Goal: Information Seeking & Learning: Compare options

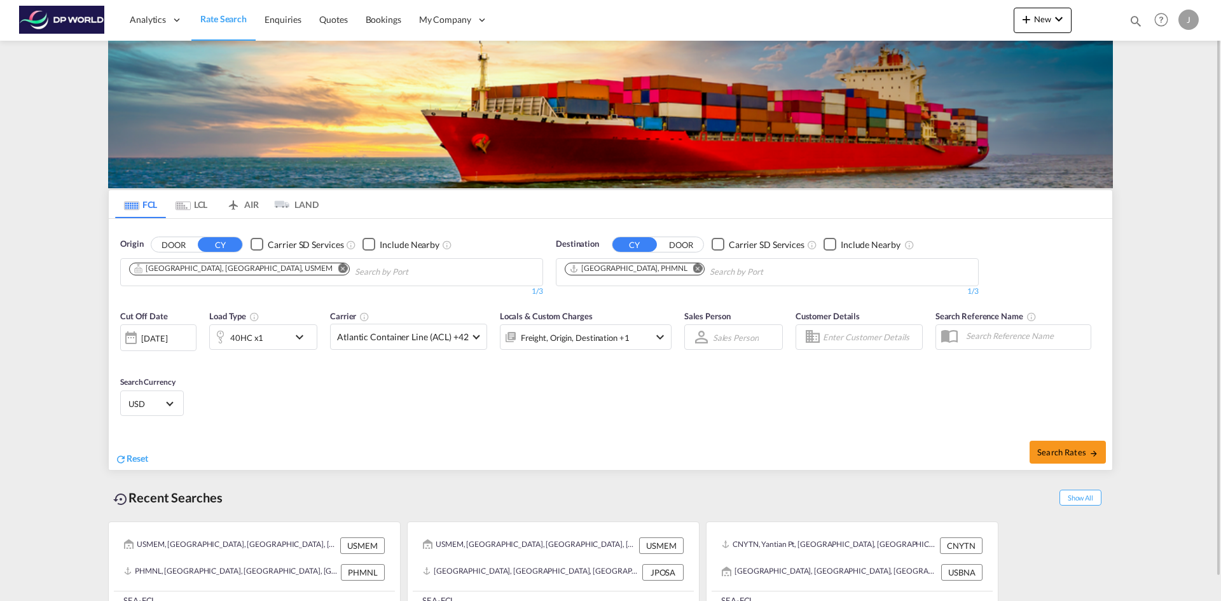
click at [330, 271] on button "Remove" at bounding box center [339, 269] width 19 height 13
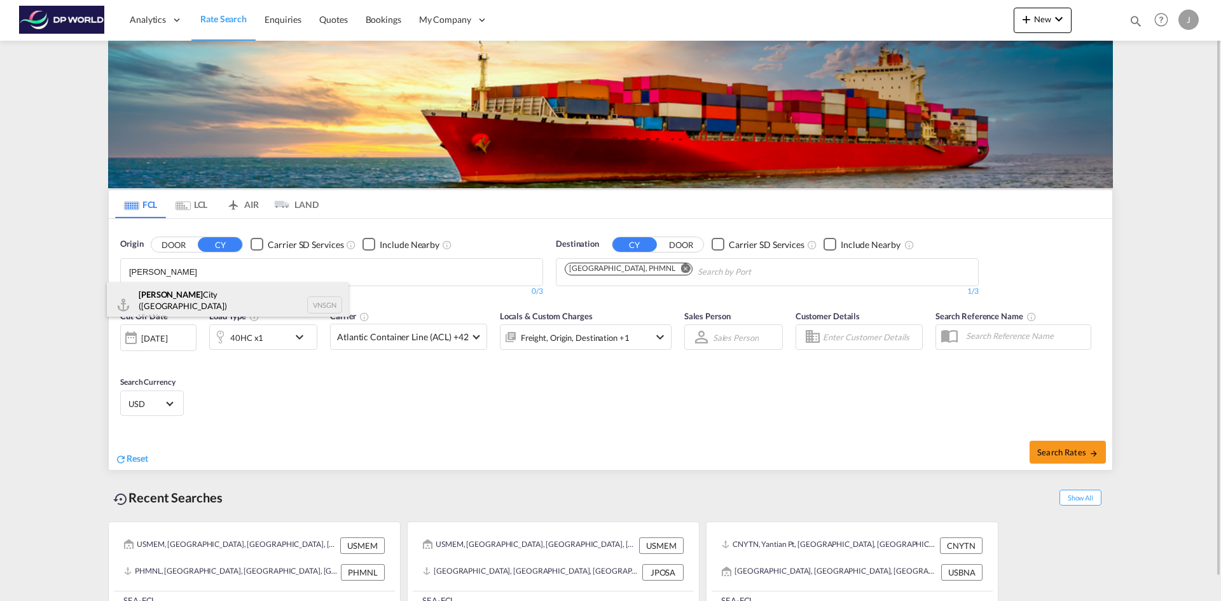
type input "[PERSON_NAME]"
click at [200, 303] on div "Ho Chi Minh City ([GEOGRAPHIC_DATA]) Viet Nam VNSGN" at bounding box center [228, 305] width 242 height 46
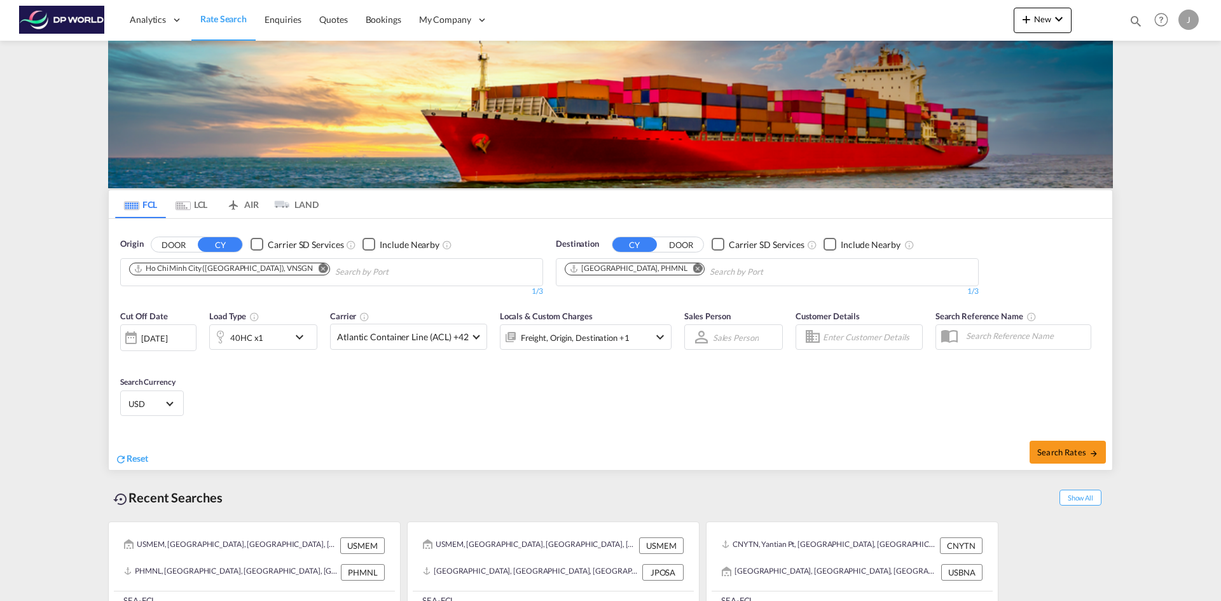
click at [693, 267] on md-icon "Remove" at bounding box center [698, 268] width 10 height 10
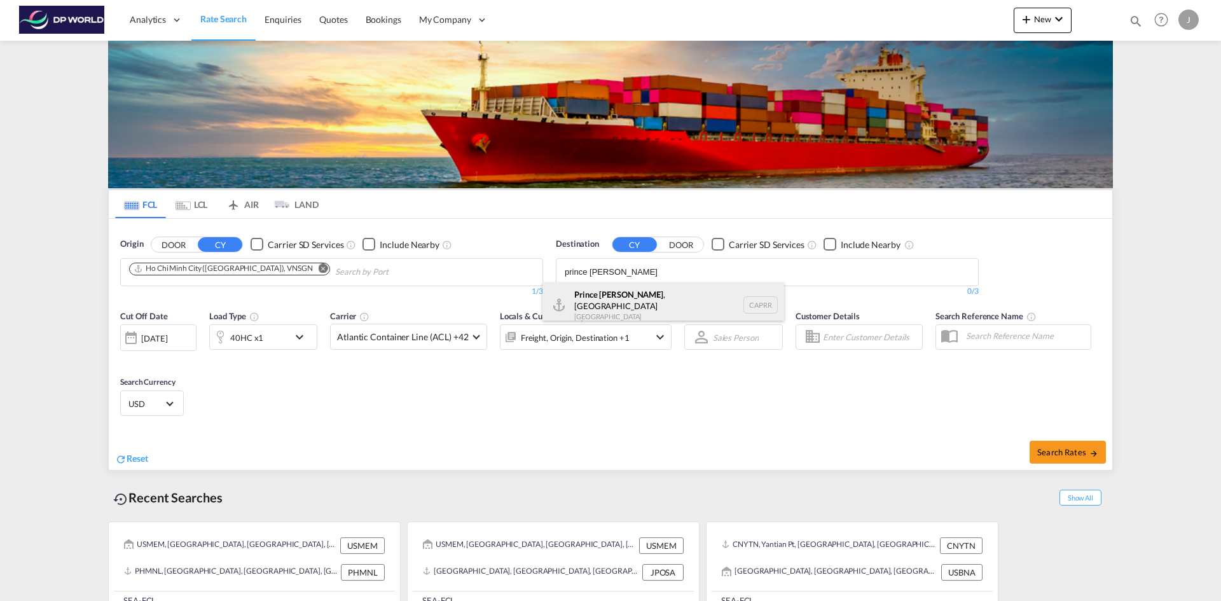
type input "prince [PERSON_NAME]"
click at [646, 297] on div "[GEOGRAPHIC_DATA][PERSON_NAME][GEOGRAPHIC_DATA] [GEOGRAPHIC_DATA] CAPRR" at bounding box center [663, 305] width 242 height 46
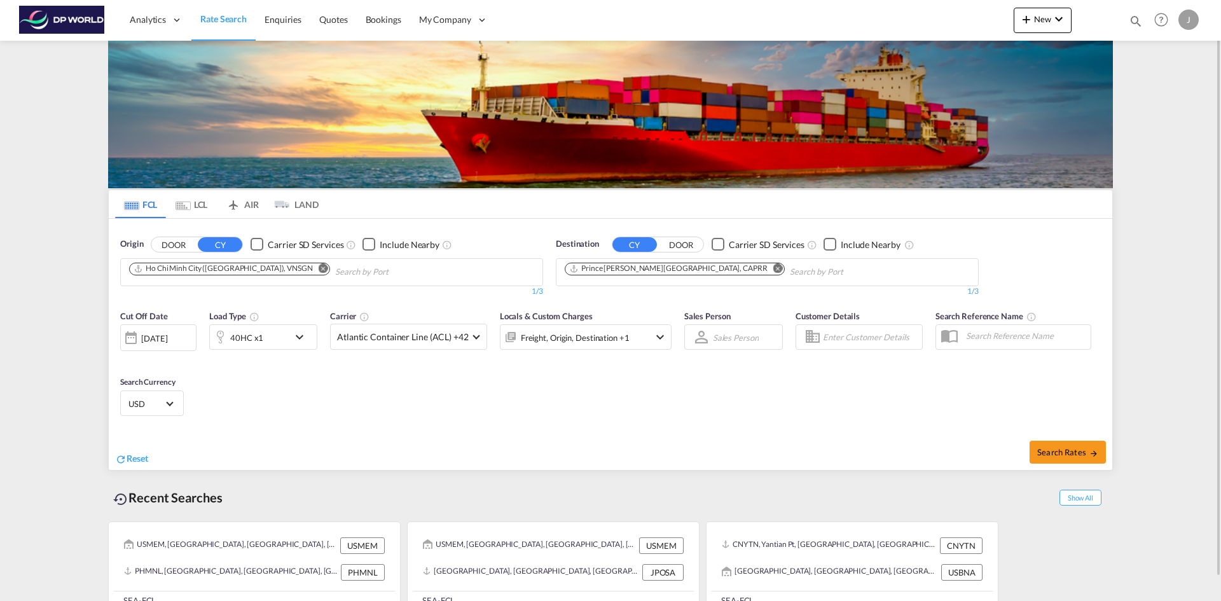
click at [174, 332] on div "[DATE]" at bounding box center [158, 337] width 76 height 27
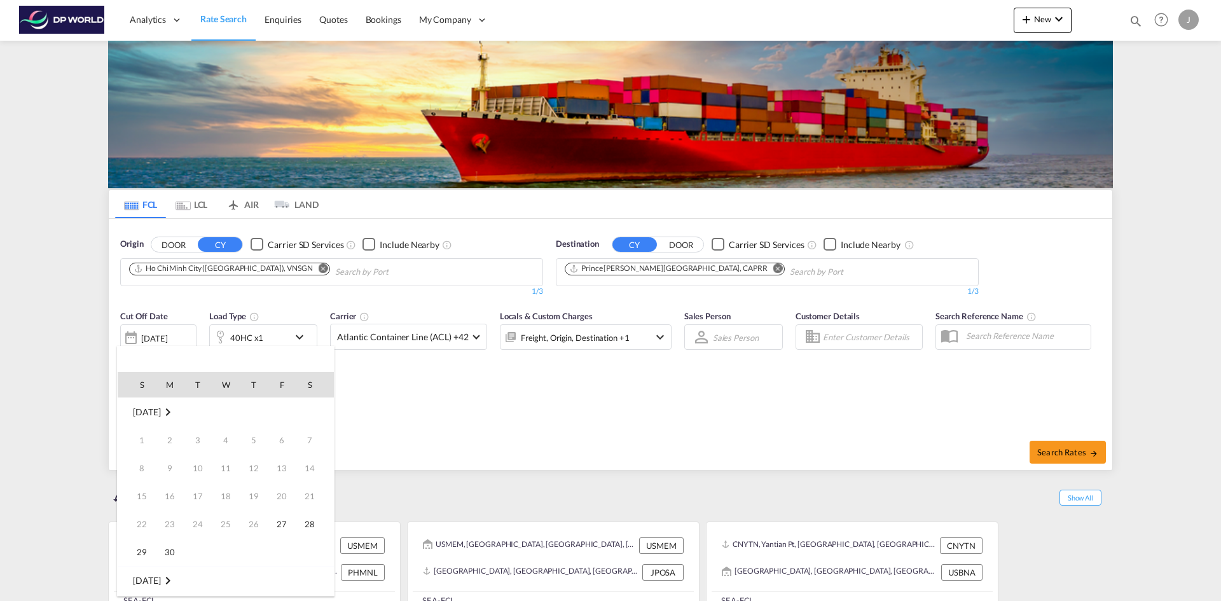
scroll to position [505, 0]
click at [247, 577] on span "2" at bounding box center [253, 580] width 25 height 25
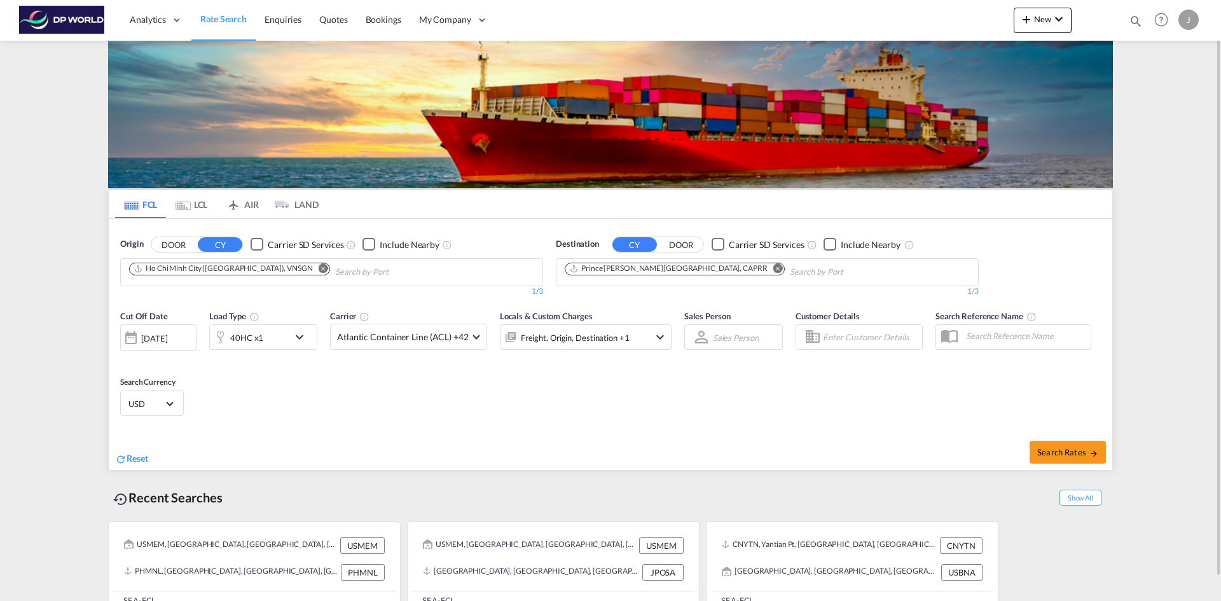
drag, startPoint x: 1053, startPoint y: 439, endPoint x: 1061, endPoint y: 458, distance: 20.5
click at [1053, 440] on div "Search Rates" at bounding box center [863, 452] width 498 height 36
click at [1061, 458] on button "Search Rates" at bounding box center [1067, 452] width 76 height 23
type input "VNSGN to CAPRR / [DATE]"
